Goal: Information Seeking & Learning: Understand process/instructions

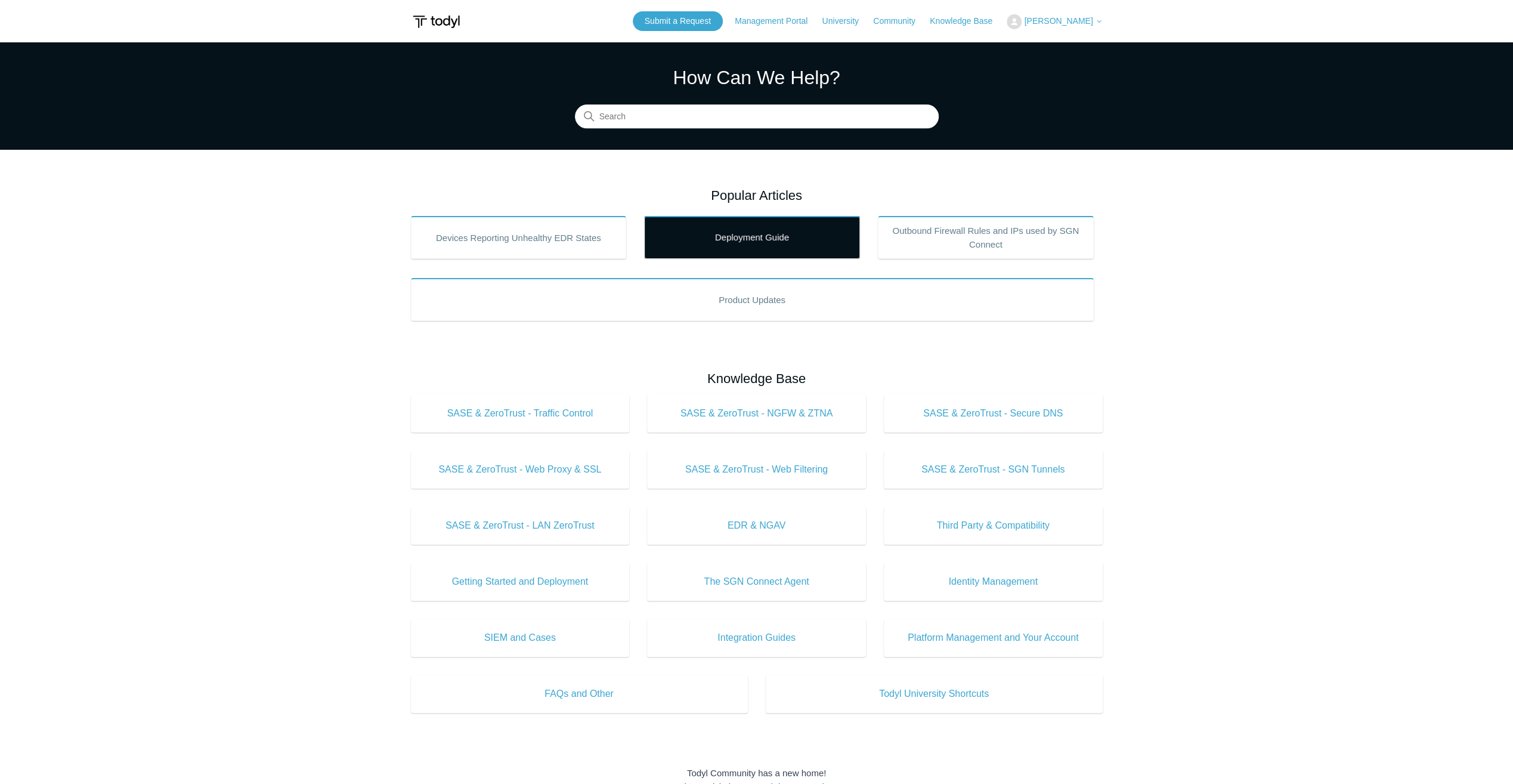
click at [744, 231] on link "Deployment Guide" at bounding box center [752, 237] width 216 height 43
click at [706, 124] on input "Search" at bounding box center [756, 116] width 364 height 24
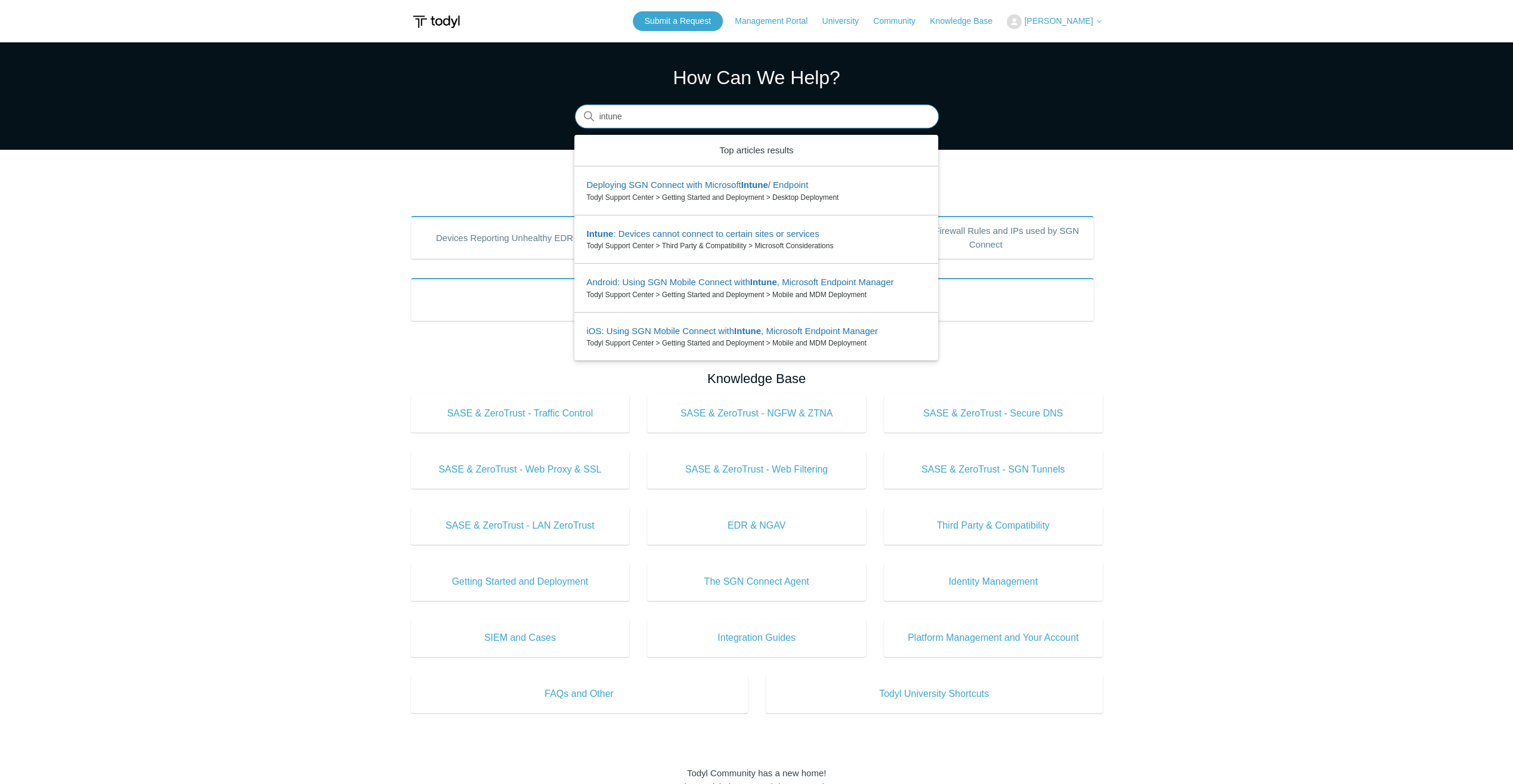
type input "intune"
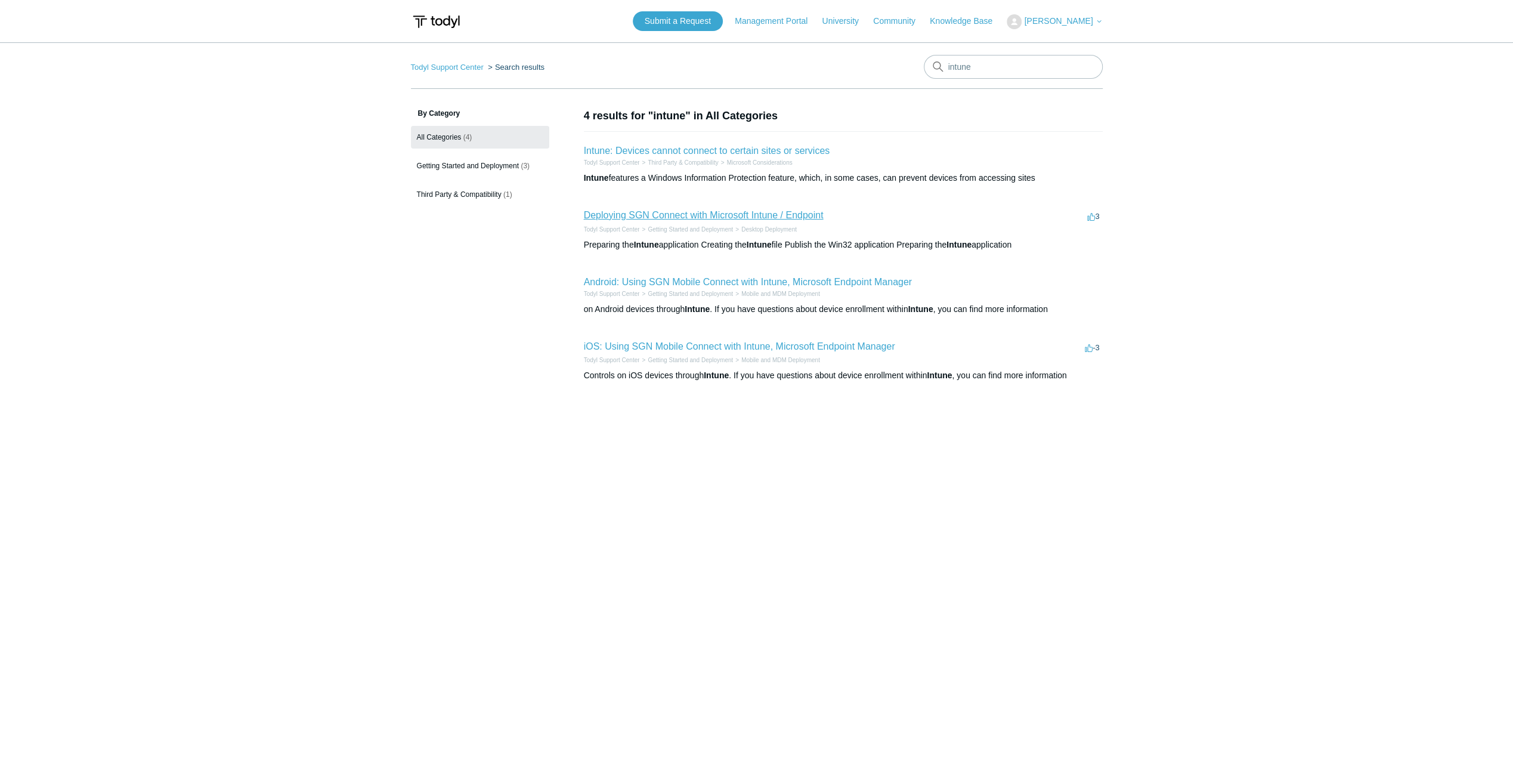
click at [606, 218] on link "Deploying SGN Connect with Microsoft Intune / Endpoint" at bounding box center [704, 214] width 240 height 10
click at [594, 216] on link "Deploying SGN Connect with Microsoft Intune / Endpoint" at bounding box center [704, 214] width 240 height 10
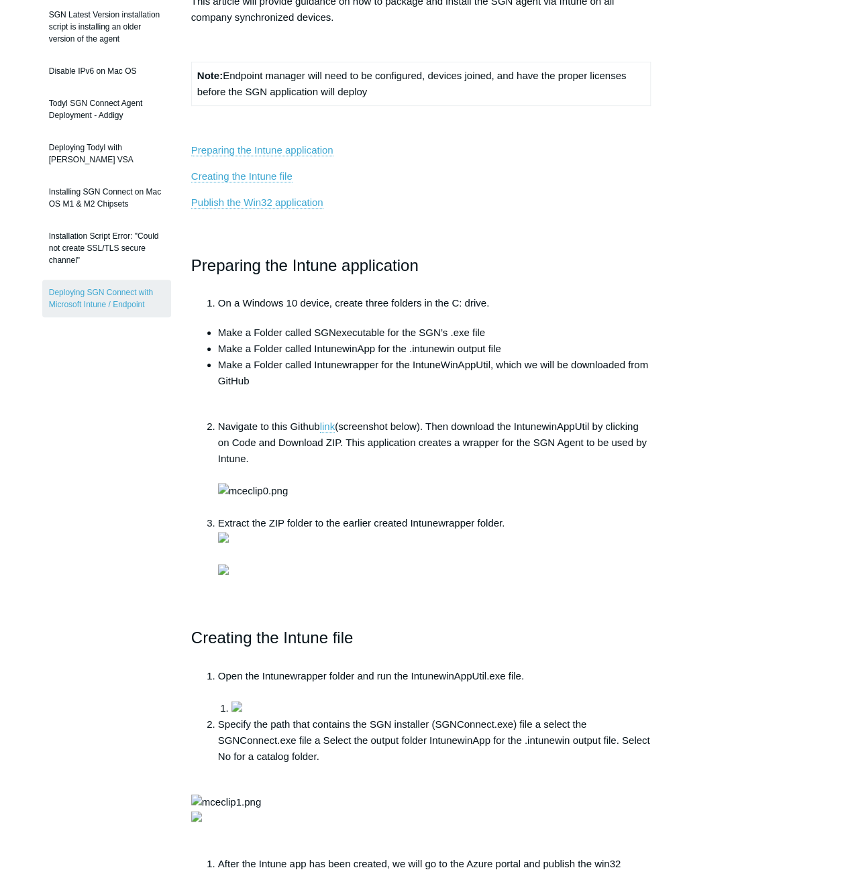
scroll to position [268, 0]
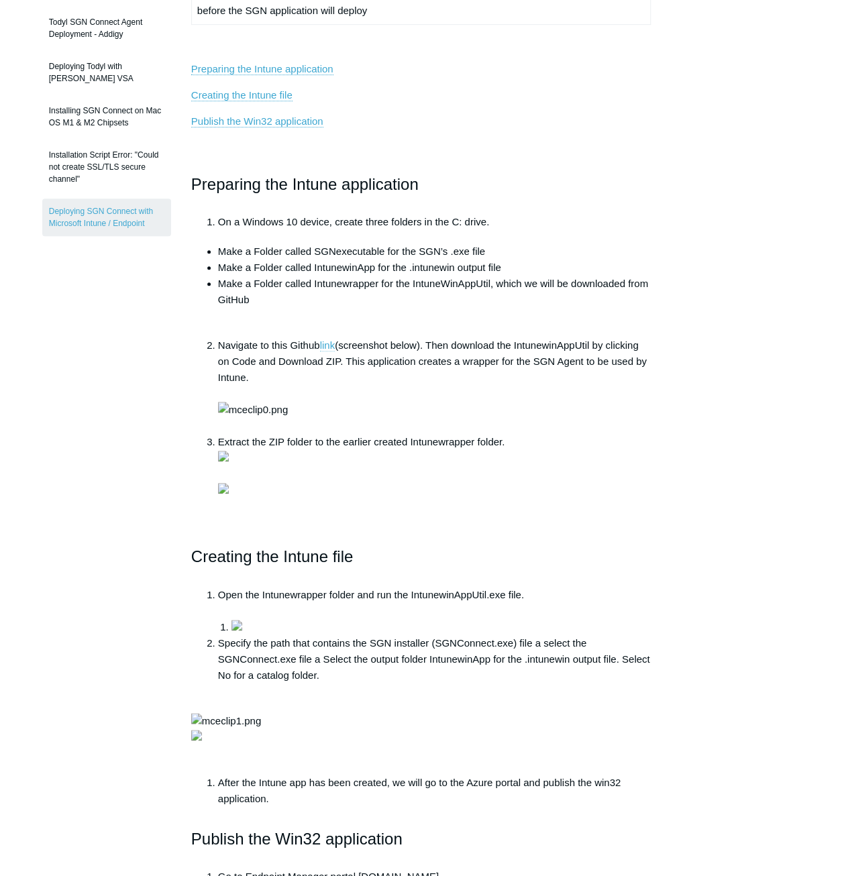
scroll to position [403, 0]
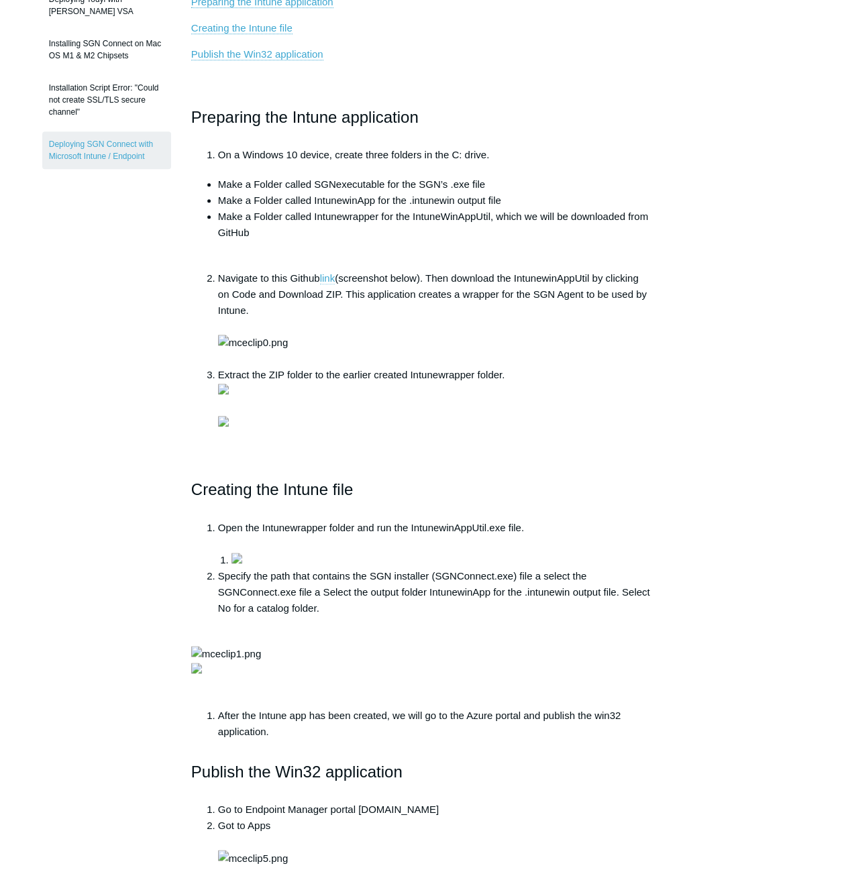
click at [324, 272] on link "link" at bounding box center [327, 278] width 15 height 12
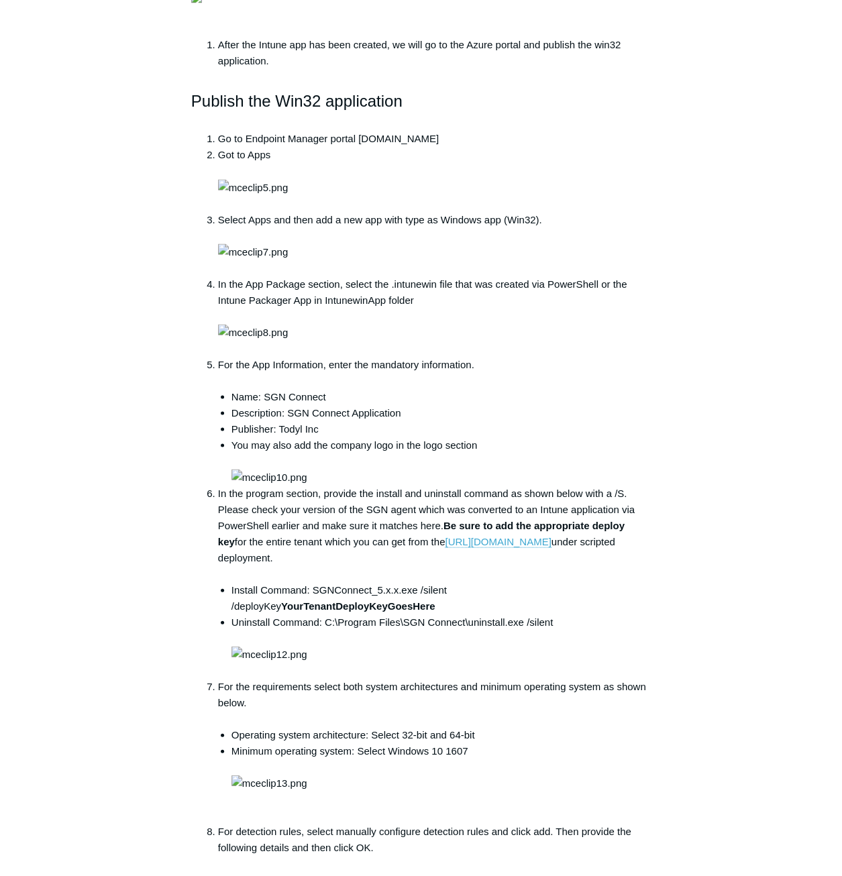
scroll to position [1073, 0]
click at [762, 109] on div "Articles in this section macOS Firewall Management Deploy Todyl Using NinjaRMM …" at bounding box center [421, 346] width 758 height 2596
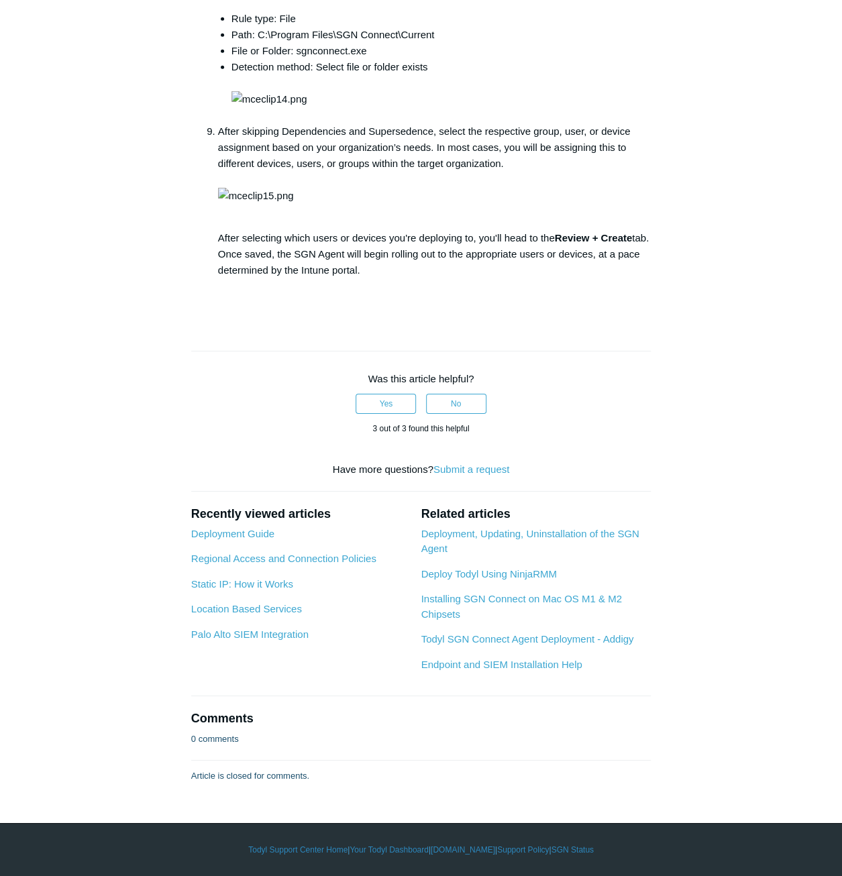
scroll to position [2348, 0]
drag, startPoint x: 270, startPoint y: 335, endPoint x: 304, endPoint y: 334, distance: 33.6
copy li "SGN Connect"
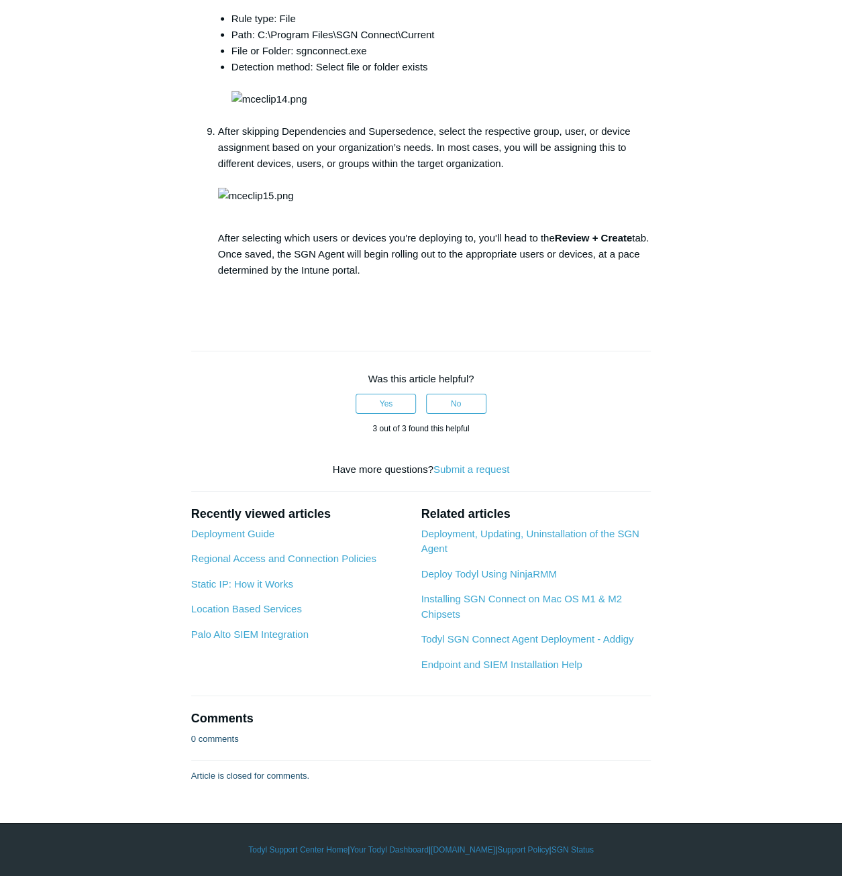
drag, startPoint x: 302, startPoint y: 356, endPoint x: 362, endPoint y: 351, distance: 60.6
copy li "SGN Connect Application"
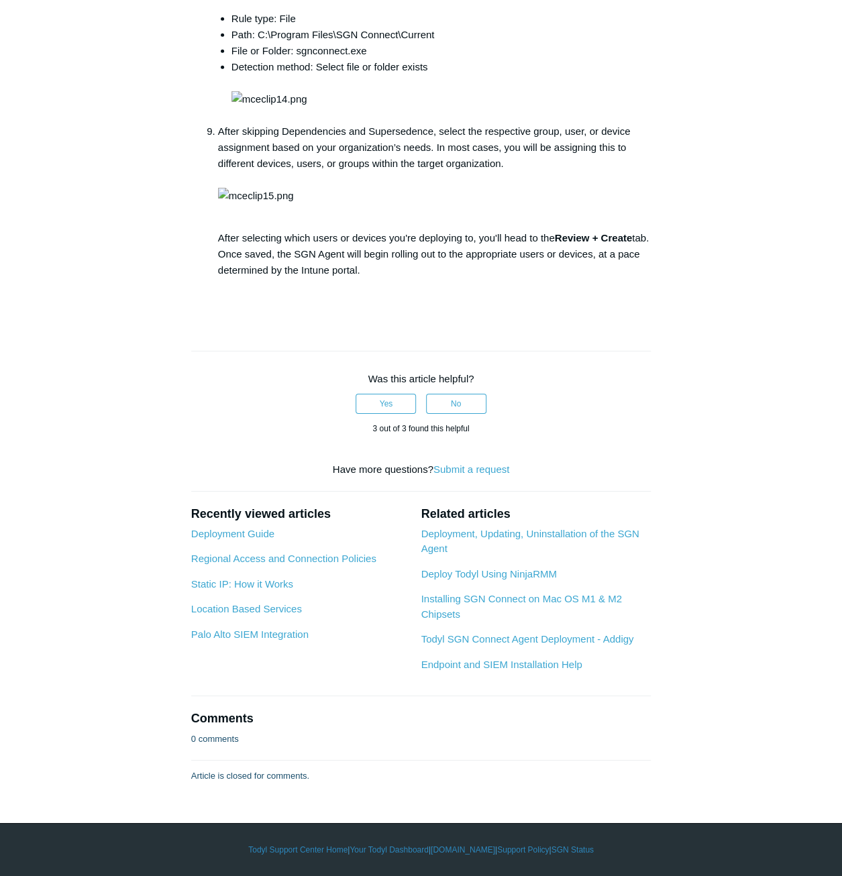
drag, startPoint x: 324, startPoint y: 320, endPoint x: 566, endPoint y: 314, distance: 241.6
copy li "C:\Program Files\SGN Connect\uninstall.exe /silent"
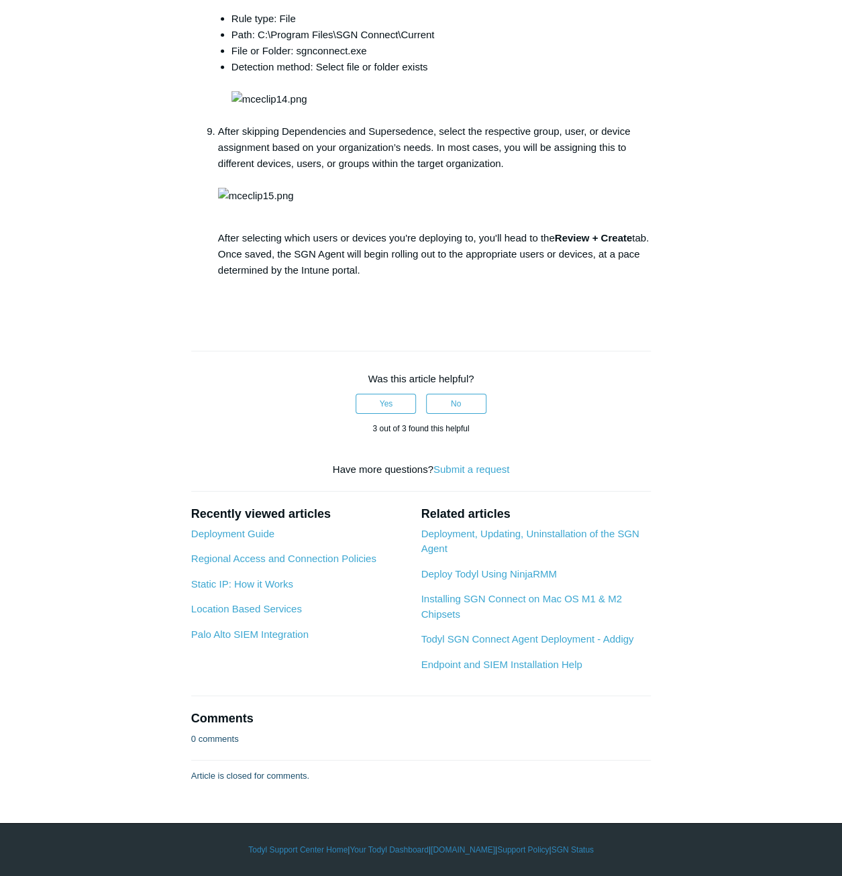
scroll to position [3489, 0]
drag, startPoint x: 258, startPoint y: 333, endPoint x: 434, endPoint y: 328, distance: 176.5
click at [435, 43] on li "Path: C:\Program Files\SGN Connect\Current" at bounding box center [440, 35] width 419 height 16
copy li "C:\Program Files\SGN Connect\Current"
click at [317, 59] on li "File or Folder: sgnconnect.exe" at bounding box center [440, 51] width 419 height 16
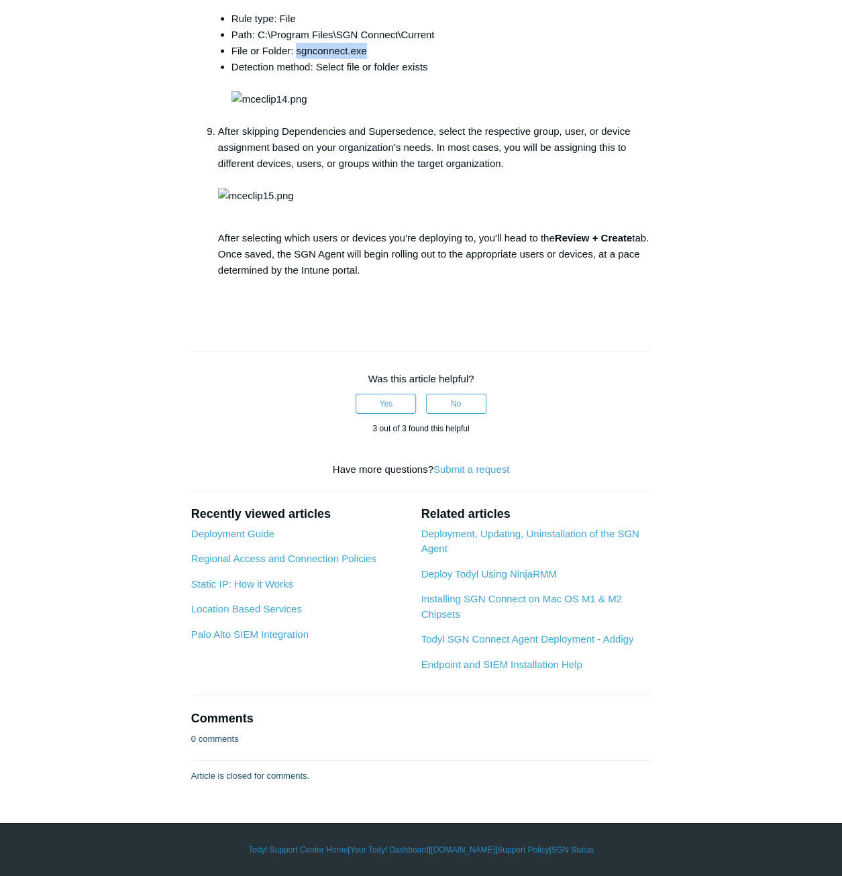
drag, startPoint x: 317, startPoint y: 350, endPoint x: 359, endPoint y: 355, distance: 41.9
click at [359, 59] on li "File or Folder: sgnconnect.exe" at bounding box center [440, 51] width 419 height 16
copy li "sgnconnect.exe"
